Goal: Information Seeking & Learning: Learn about a topic

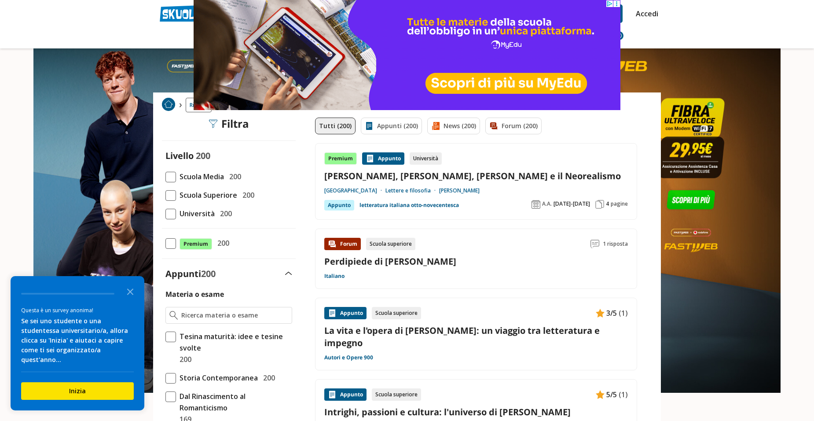
click at [193, 212] on span "Università" at bounding box center [195, 213] width 39 height 11
click at [165, 213] on input "Università 200" at bounding box center [165, 213] width 0 height 0
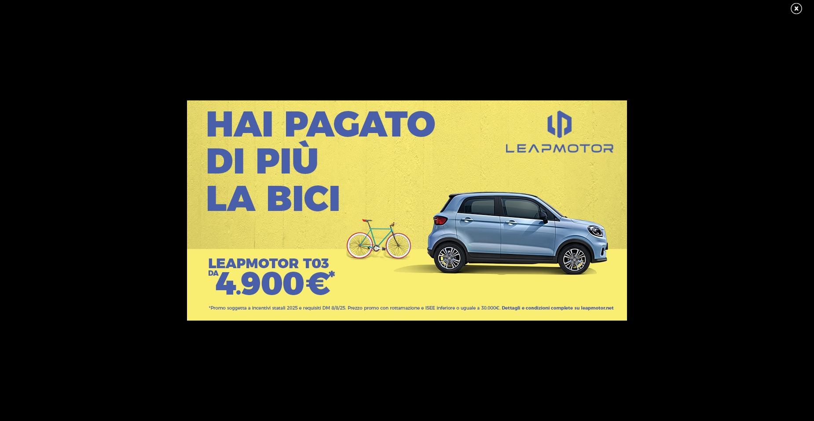
click at [797, 8] on link at bounding box center [801, 8] width 22 height 13
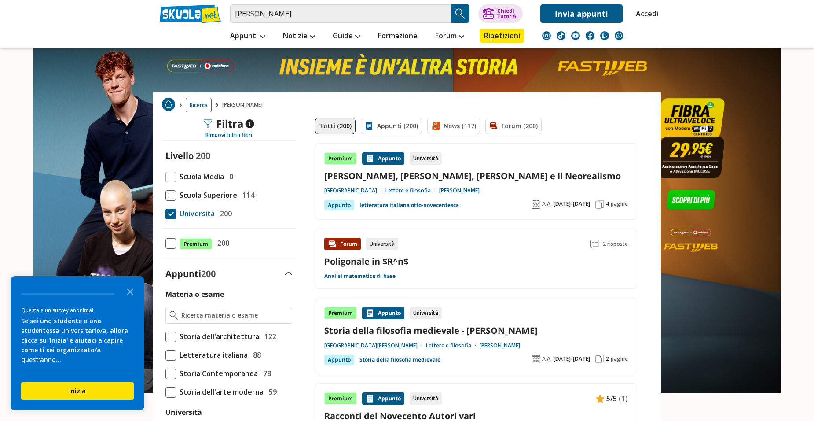
click at [374, 273] on link "Analisi matematica di base" at bounding box center [359, 275] width 71 height 7
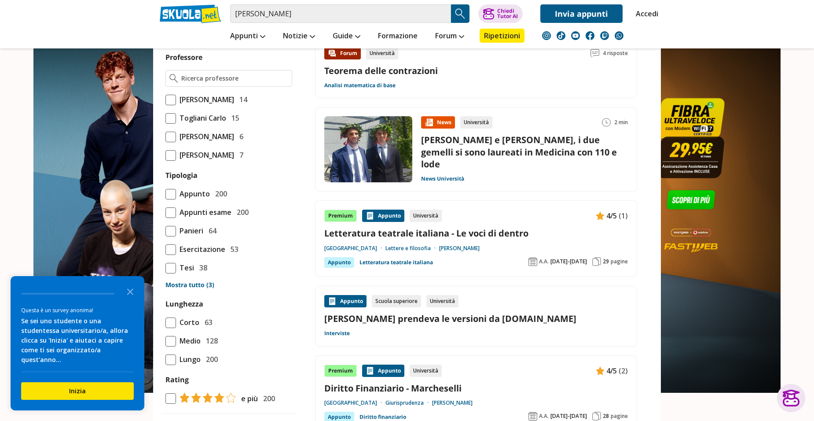
scroll to position [440, 0]
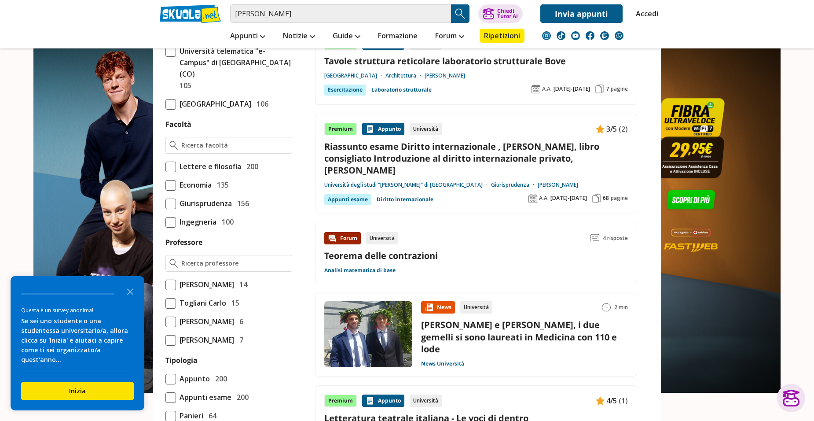
click at [171, 190] on span at bounding box center [170, 185] width 11 height 11
click at [165, 185] on input "Economia 135" at bounding box center [165, 185] width 0 height 0
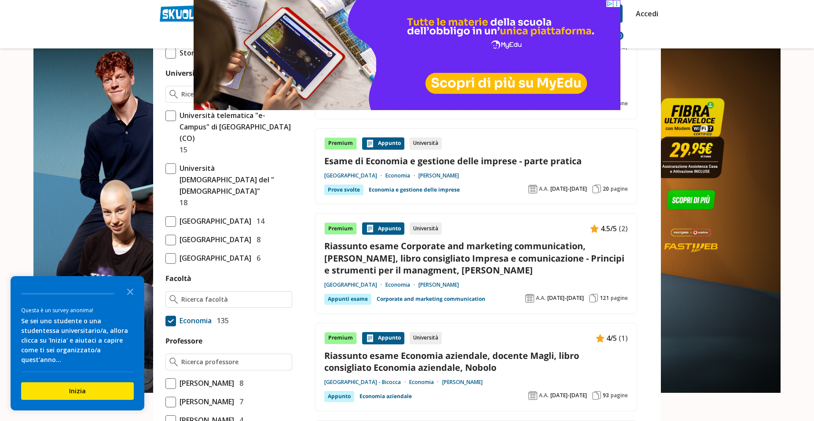
scroll to position [396, 0]
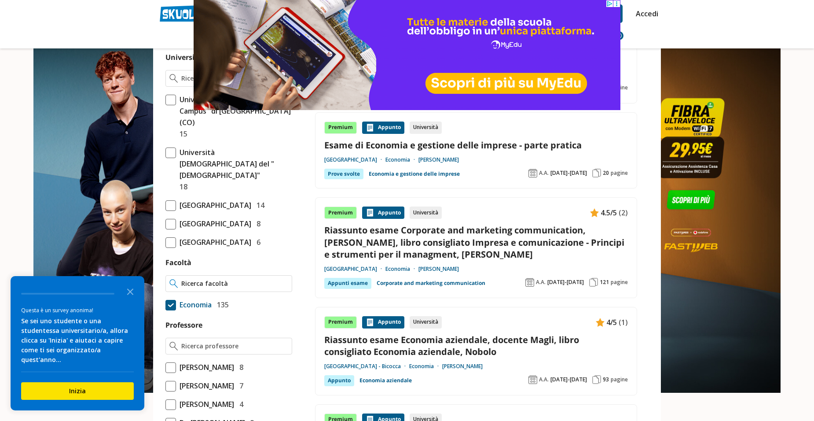
click at [188, 288] on input "Facoltà" at bounding box center [234, 283] width 107 height 9
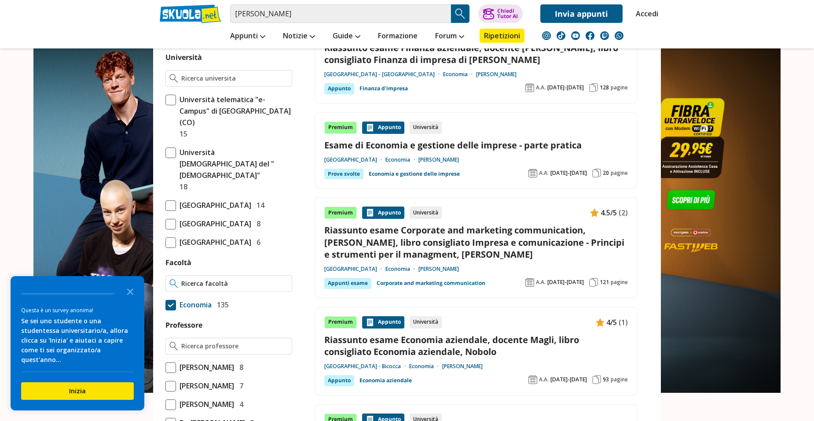
type input "e"
click at [223, 288] on input "verona" at bounding box center [234, 283] width 107 height 9
type input "verona"
click at [172, 288] on img at bounding box center [173, 283] width 8 height 9
click at [128, 300] on icon "Close the survey" at bounding box center [130, 291] width 18 height 18
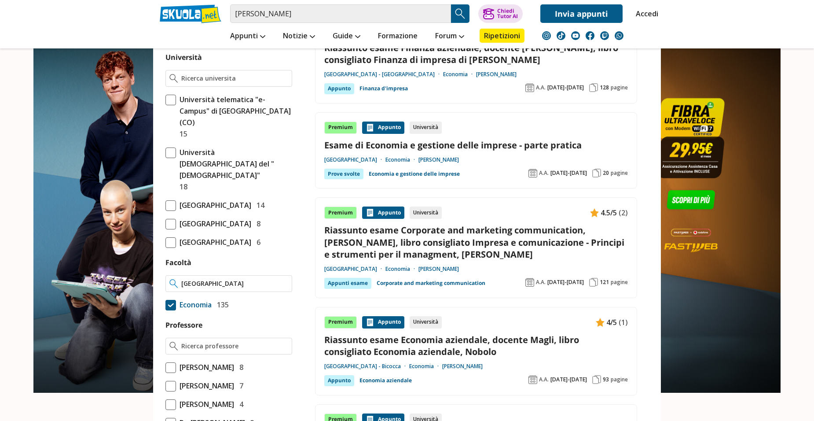
click at [173, 292] on div "verona" at bounding box center [228, 283] width 127 height 17
click at [168, 292] on div "verona" at bounding box center [228, 283] width 127 height 17
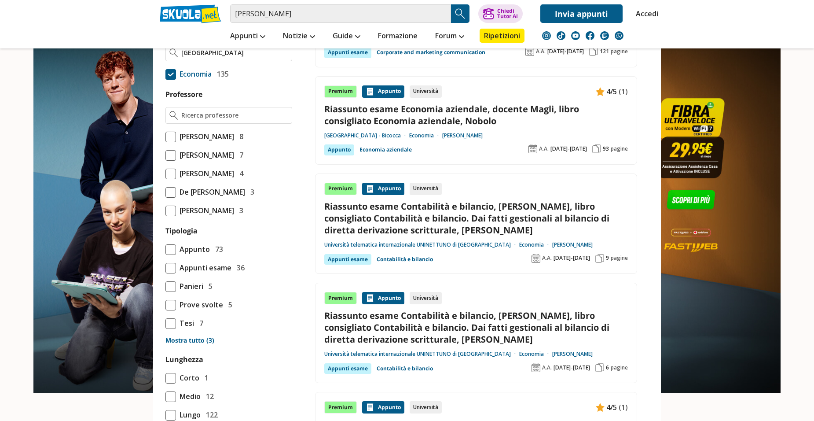
scroll to position [704, 0]
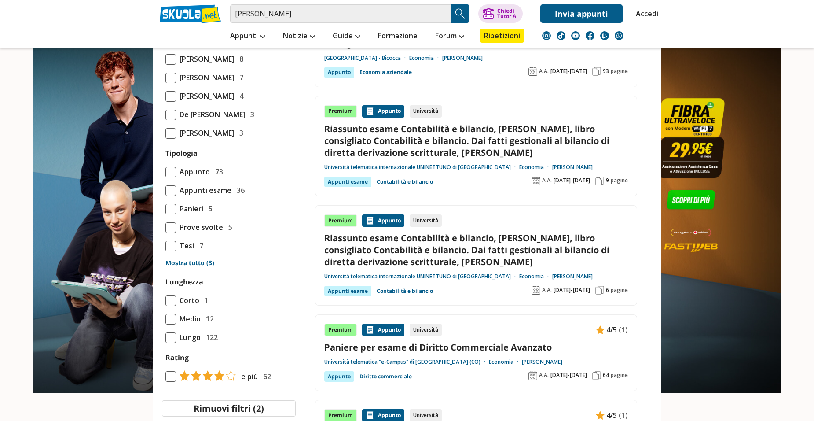
click at [176, 233] on span "Prove svolte" at bounding box center [199, 226] width 47 height 11
click at [165, 227] on input "Prove svolte 5" at bounding box center [165, 227] width 0 height 0
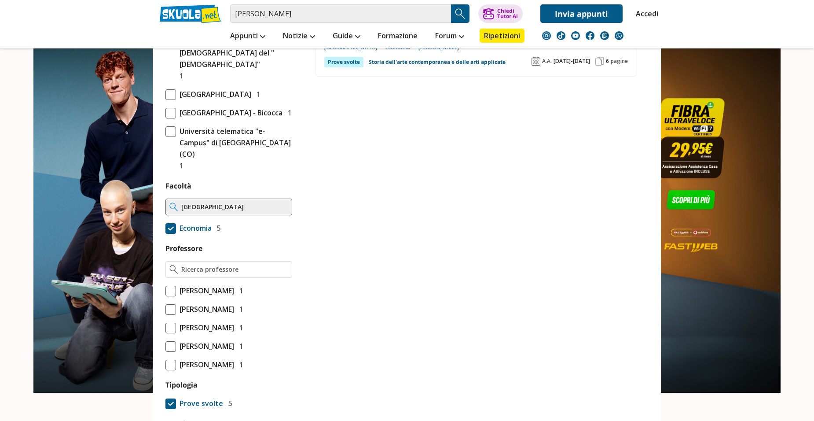
scroll to position [748, 0]
